Goal: Information Seeking & Learning: Learn about a topic

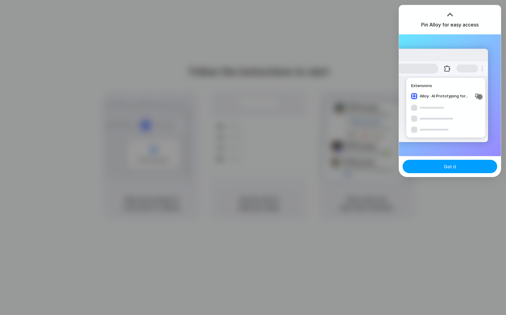
click at [426, 164] on button "Got it" at bounding box center [450, 166] width 95 height 13
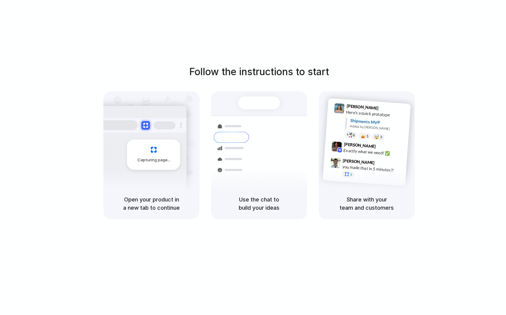
click at [413, 50] on div "Follow the instructions to start Capturing page Open your product in a new tab …" at bounding box center [259, 163] width 518 height 327
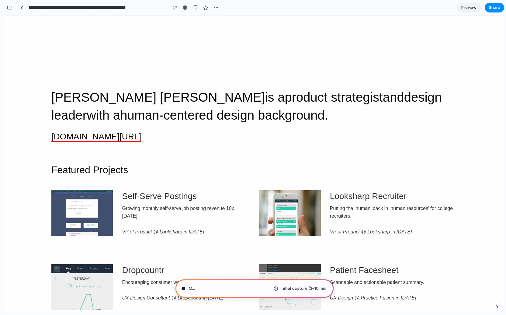
type input "**********"
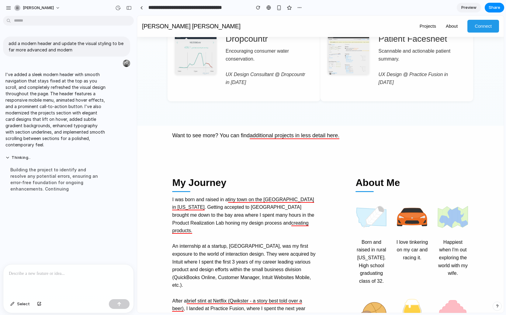
scroll to position [372, 0]
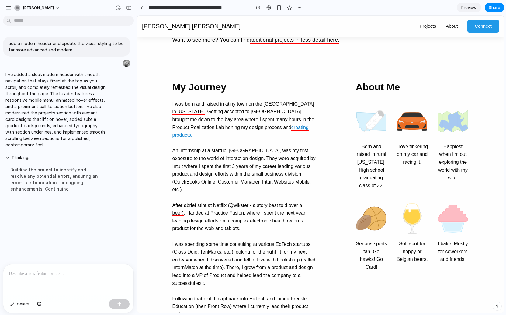
click at [255, 125] on link "creating products." at bounding box center [240, 132] width 136 height 14
click at [370, 107] on img at bounding box center [372, 120] width 32 height 32
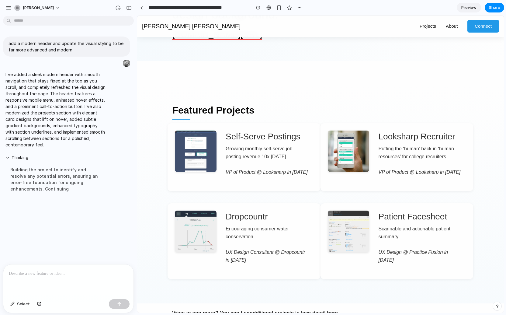
scroll to position [0, 0]
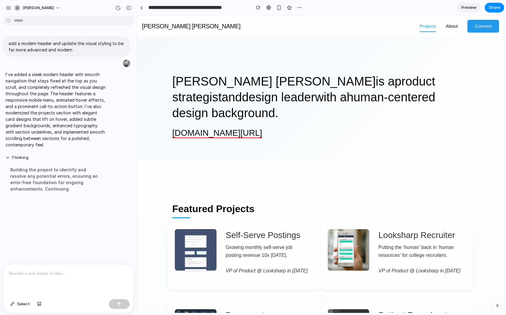
click at [433, 25] on link "Projects" at bounding box center [428, 26] width 16 height 12
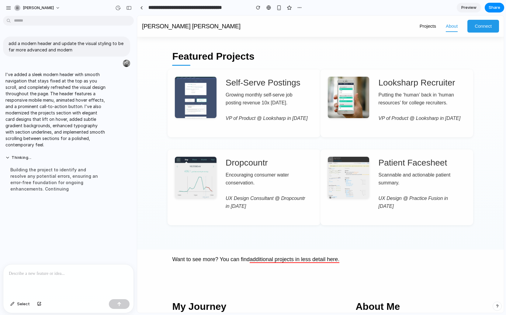
click at [451, 25] on link "About" at bounding box center [452, 26] width 12 height 12
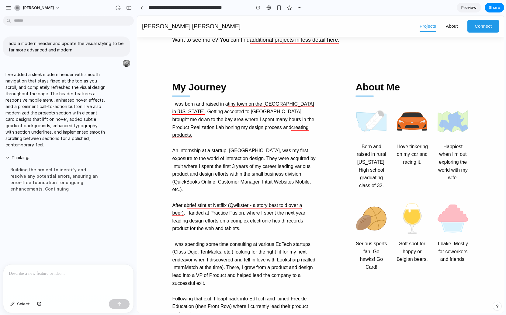
click at [431, 26] on link "Projects" at bounding box center [428, 26] width 16 height 12
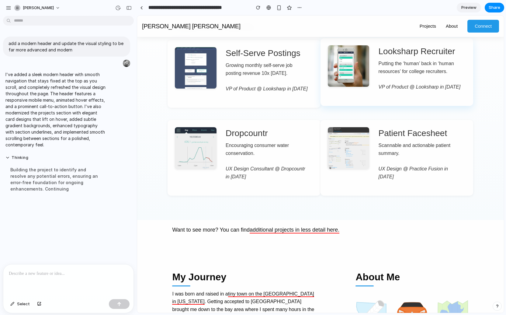
scroll to position [152, 0]
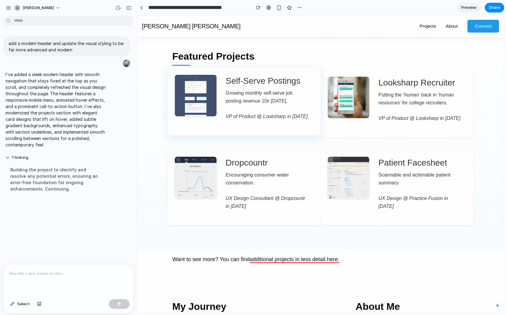
click at [238, 114] on em "VP of Product @ Looksharp in [DATE]" at bounding box center [267, 116] width 82 height 5
click at [262, 75] on h4 "Self-Serve Postings" at bounding box center [267, 81] width 83 height 12
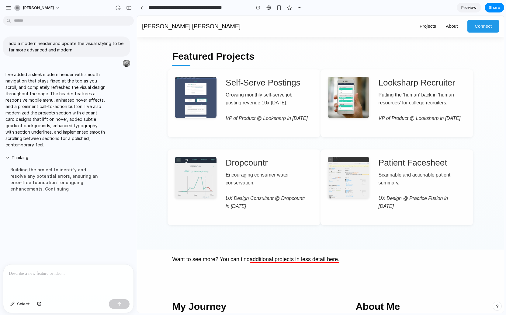
click at [461, 7] on link "Preview" at bounding box center [469, 8] width 24 height 10
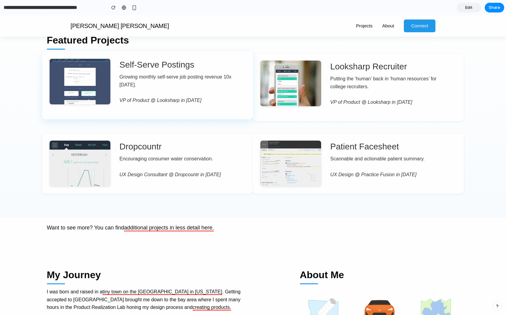
click at [70, 61] on img at bounding box center [80, 89] width 61 height 61
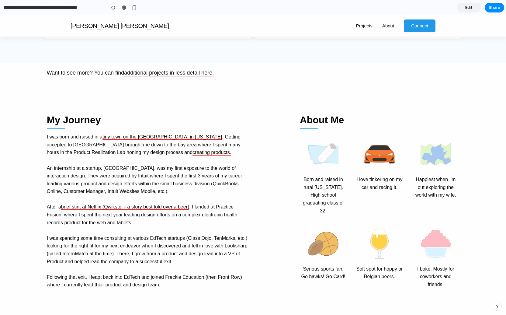
click at [151, 68] on main "[PERSON_NAME] [PERSON_NAME] is a product strategist and design leader with a hu…" at bounding box center [253, 11] width 506 height 607
click at [150, 72] on link "additional projects in less detail here." at bounding box center [169, 73] width 90 height 7
